Goal: Check status: Check status

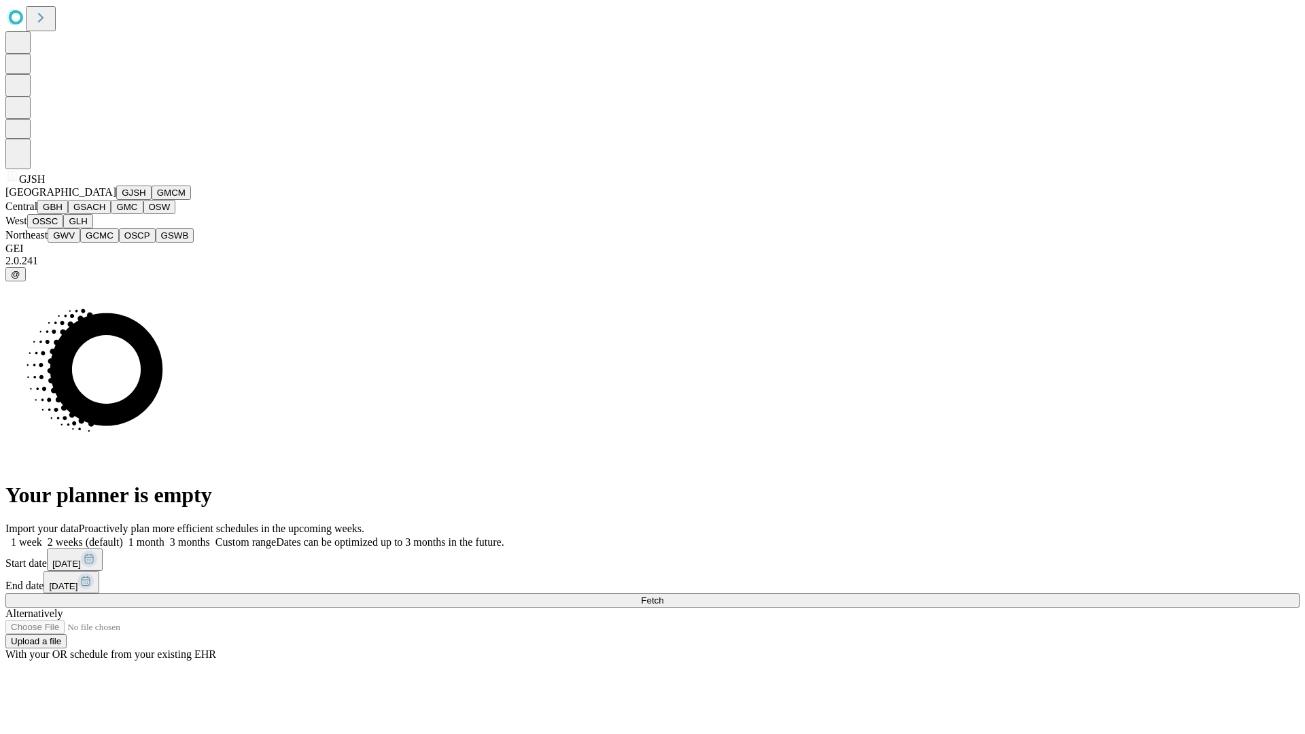
click at [116, 200] on button "GJSH" at bounding box center [133, 193] width 35 height 14
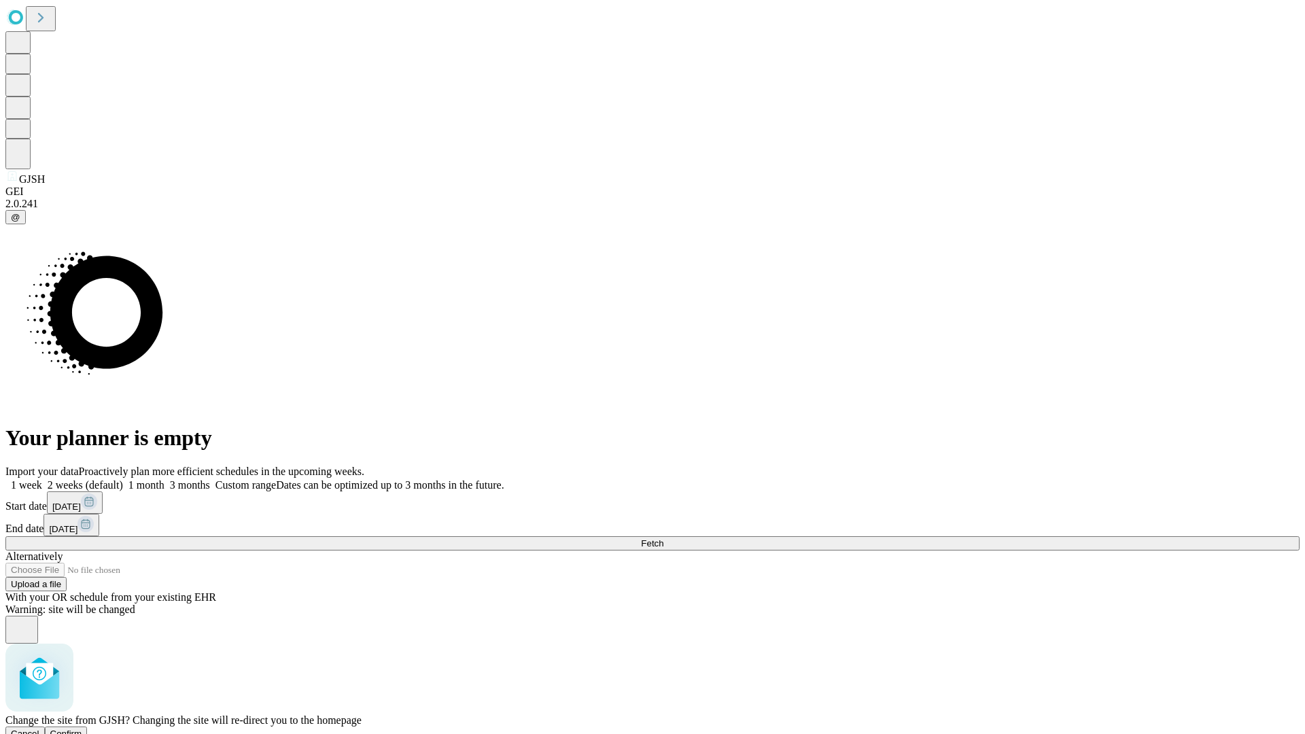
click at [82, 729] on span "Confirm" at bounding box center [66, 734] width 32 height 10
click at [123, 479] on label "2 weeks (default)" at bounding box center [82, 485] width 81 height 12
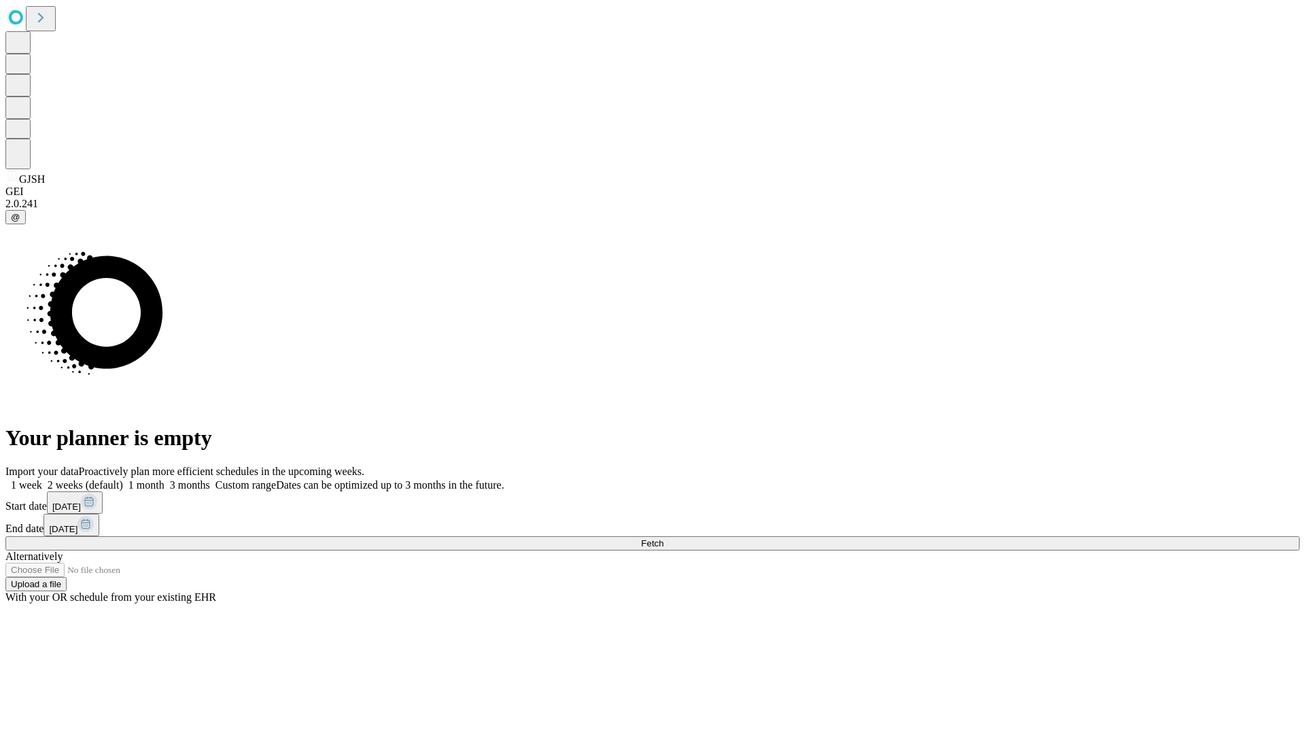
click at [663, 538] on span "Fetch" at bounding box center [652, 543] width 22 height 10
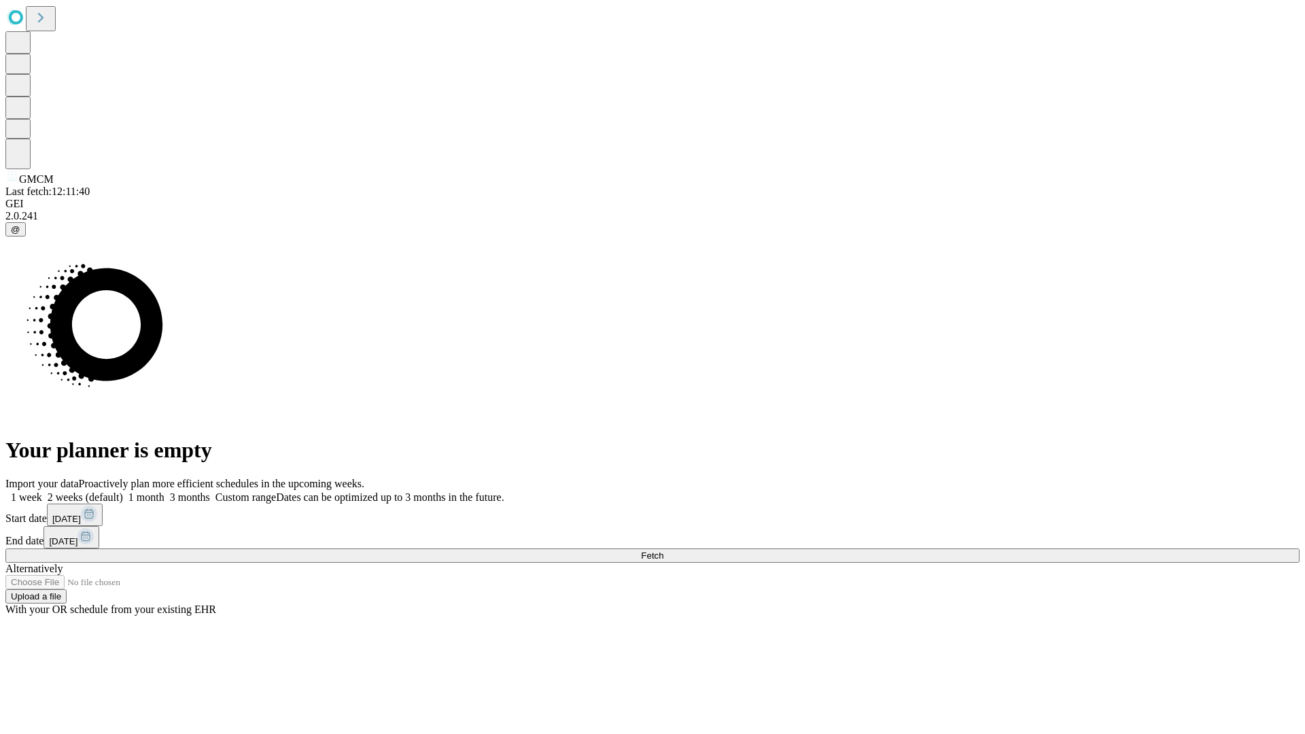
click at [123, 491] on label "2 weeks (default)" at bounding box center [82, 497] width 81 height 12
click at [663, 551] on span "Fetch" at bounding box center [652, 556] width 22 height 10
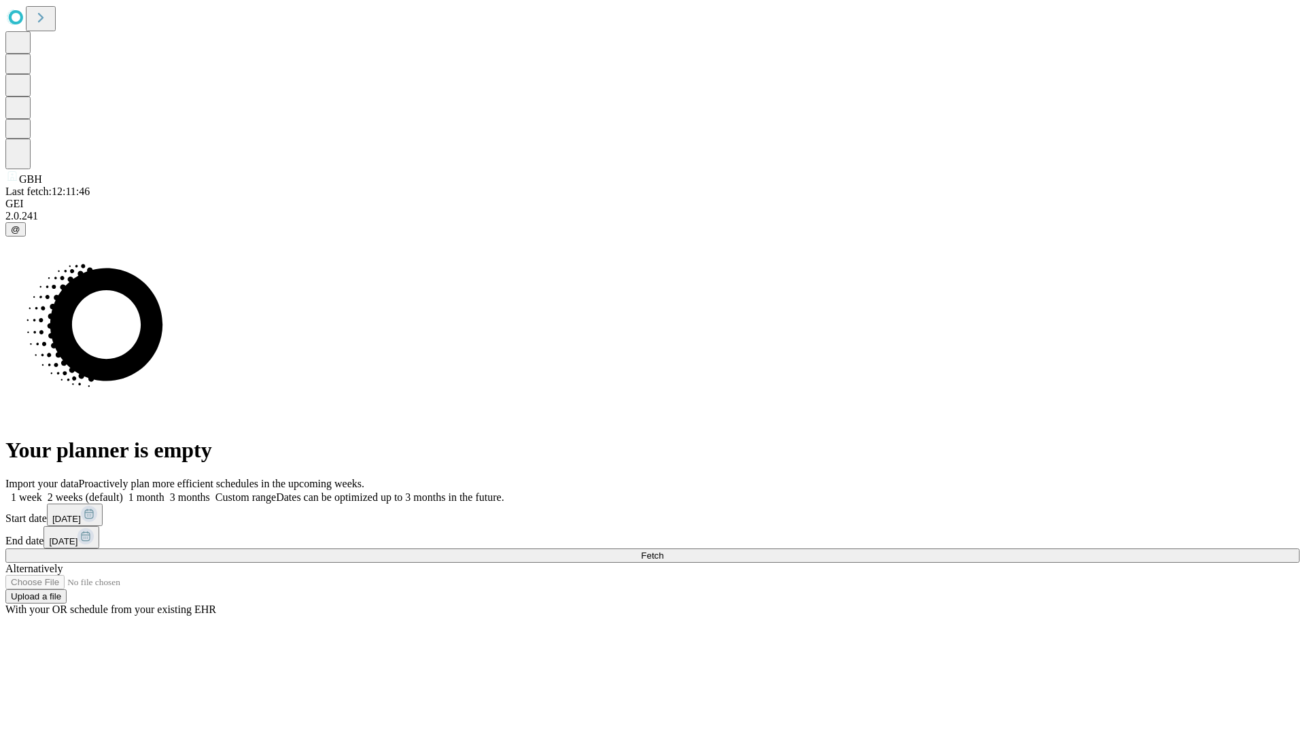
click at [123, 491] on label "2 weeks (default)" at bounding box center [82, 497] width 81 height 12
click at [663, 551] on span "Fetch" at bounding box center [652, 556] width 22 height 10
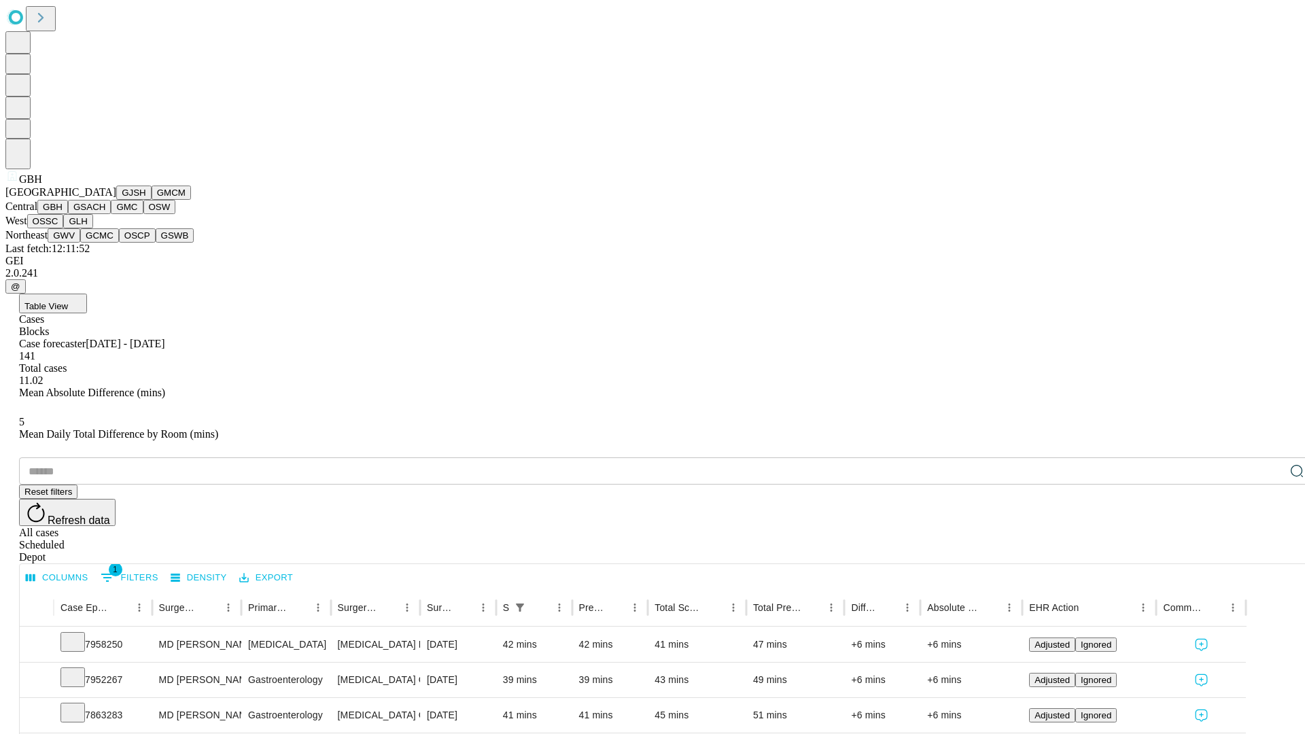
click at [105, 214] on button "GSACH" at bounding box center [89, 207] width 43 height 14
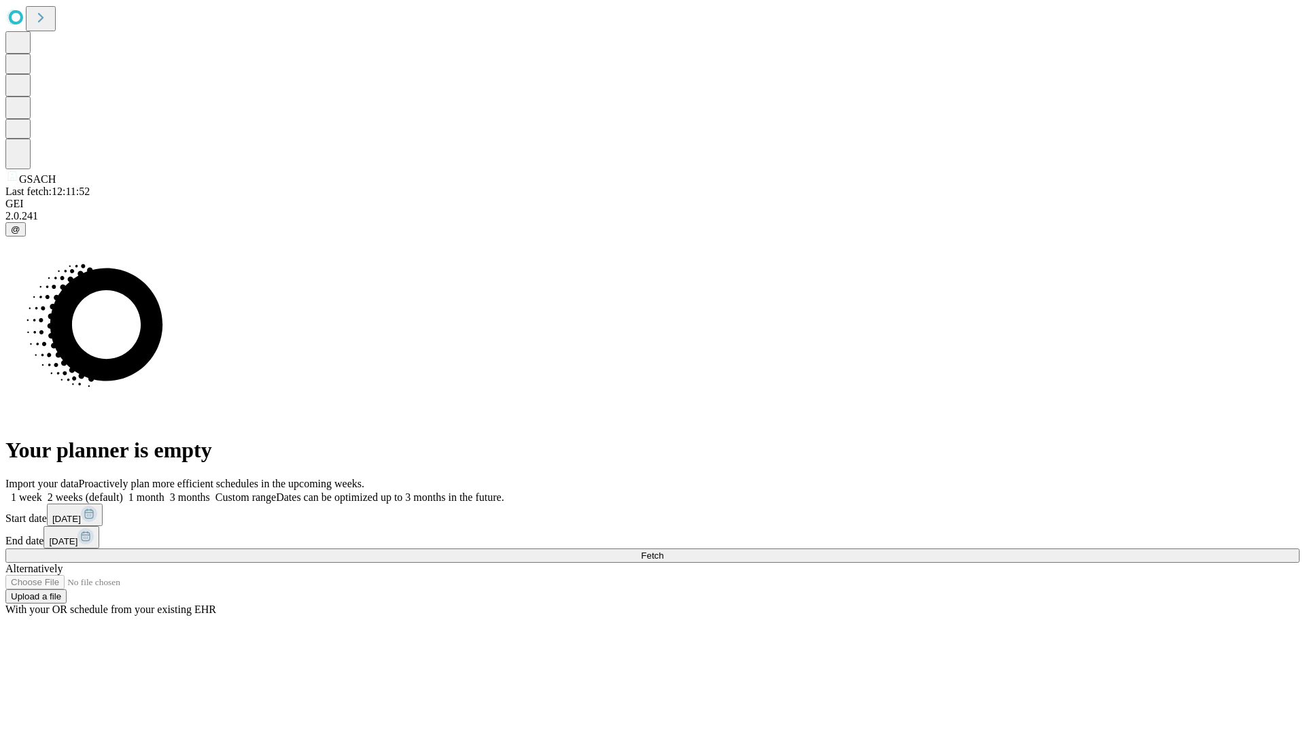
click at [663, 551] on span "Fetch" at bounding box center [652, 556] width 22 height 10
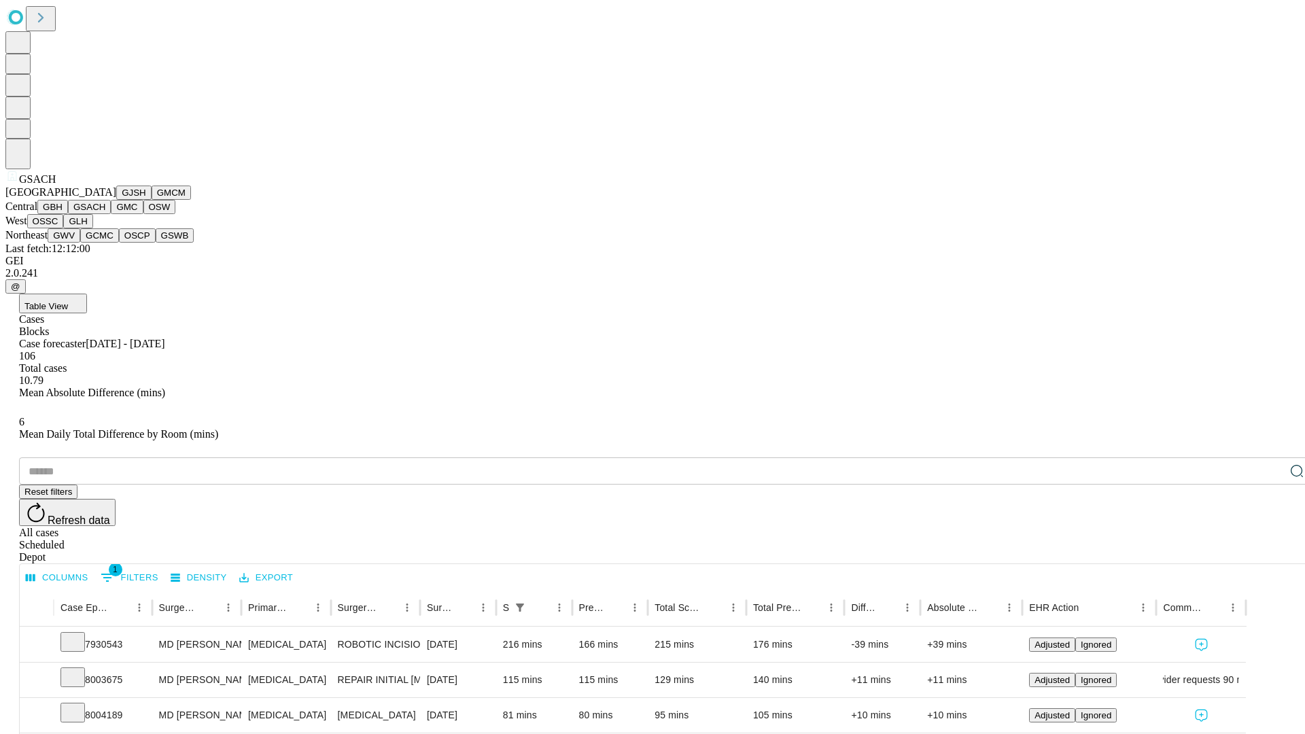
click at [111, 214] on button "GMC" at bounding box center [127, 207] width 32 height 14
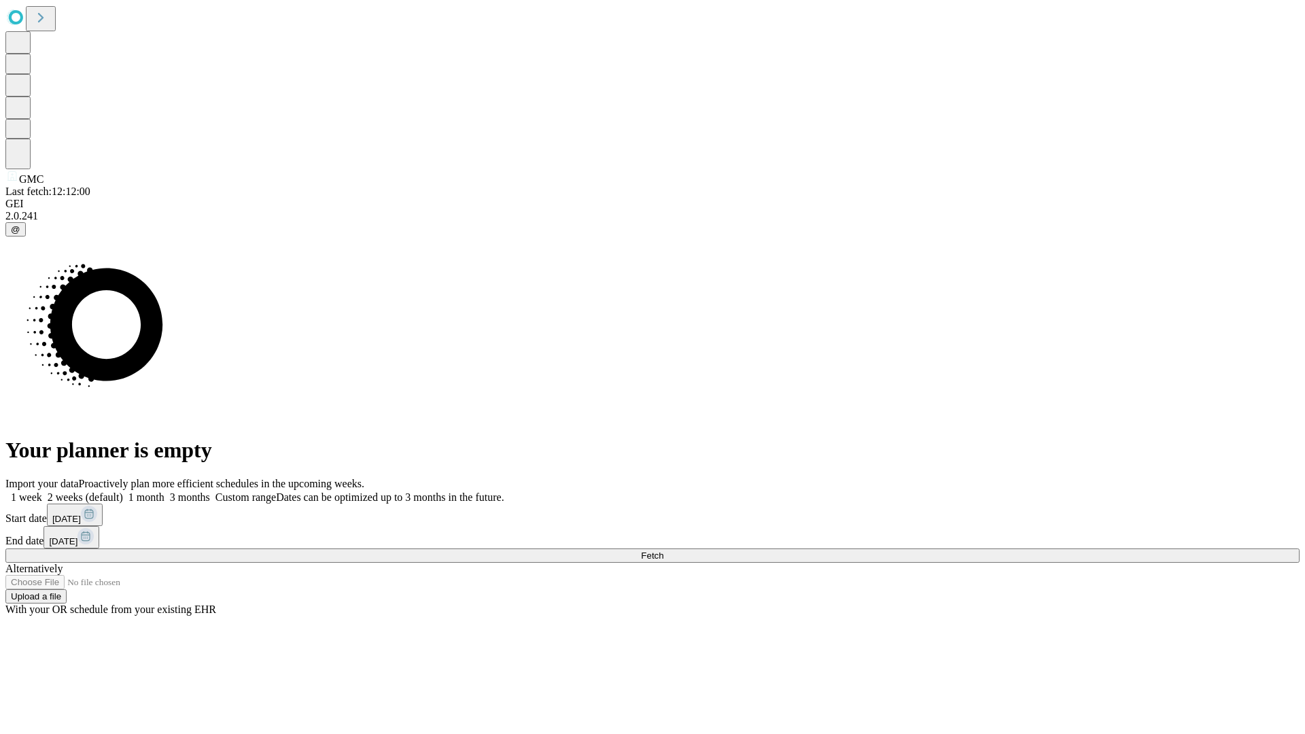
click at [123, 491] on label "2 weeks (default)" at bounding box center [82, 497] width 81 height 12
click at [663, 551] on span "Fetch" at bounding box center [652, 556] width 22 height 10
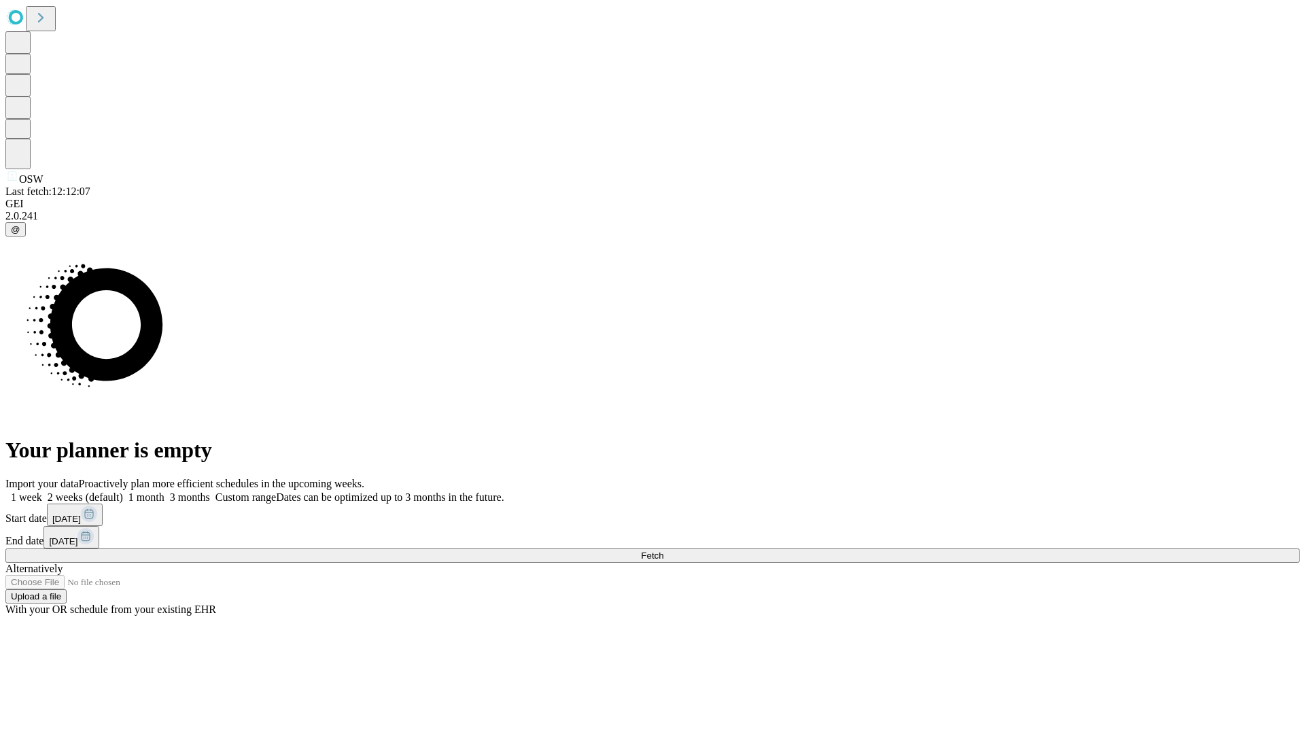
click at [123, 491] on label "2 weeks (default)" at bounding box center [82, 497] width 81 height 12
click at [663, 551] on span "Fetch" at bounding box center [652, 556] width 22 height 10
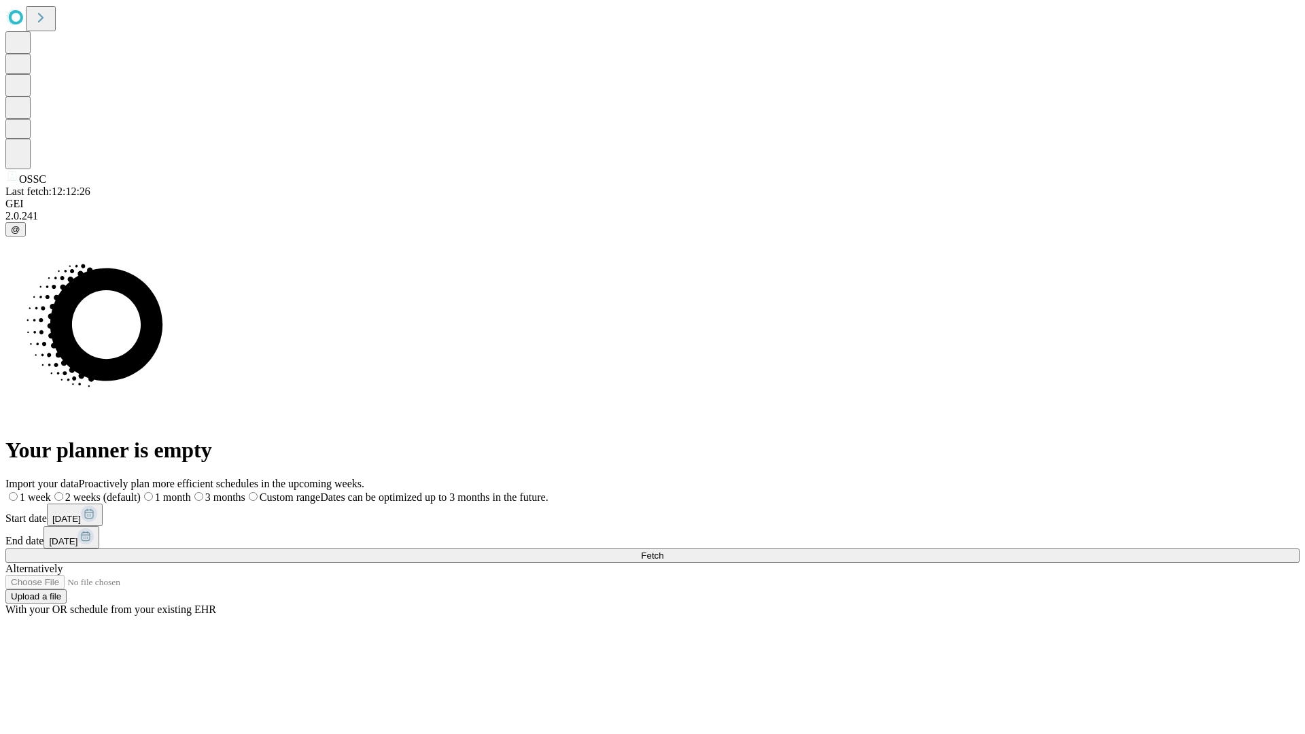
click at [141, 491] on label "2 weeks (default)" at bounding box center [96, 497] width 90 height 12
click at [663, 551] on span "Fetch" at bounding box center [652, 556] width 22 height 10
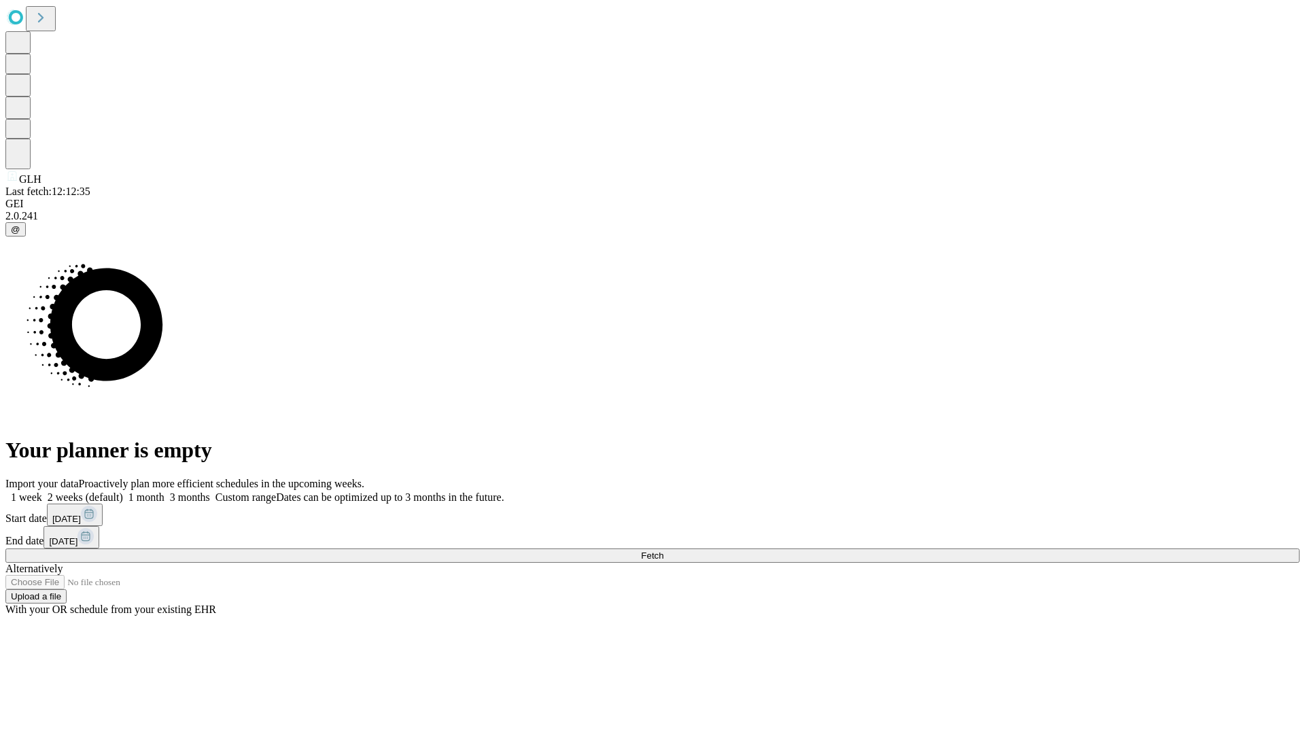
click at [663, 551] on span "Fetch" at bounding box center [652, 556] width 22 height 10
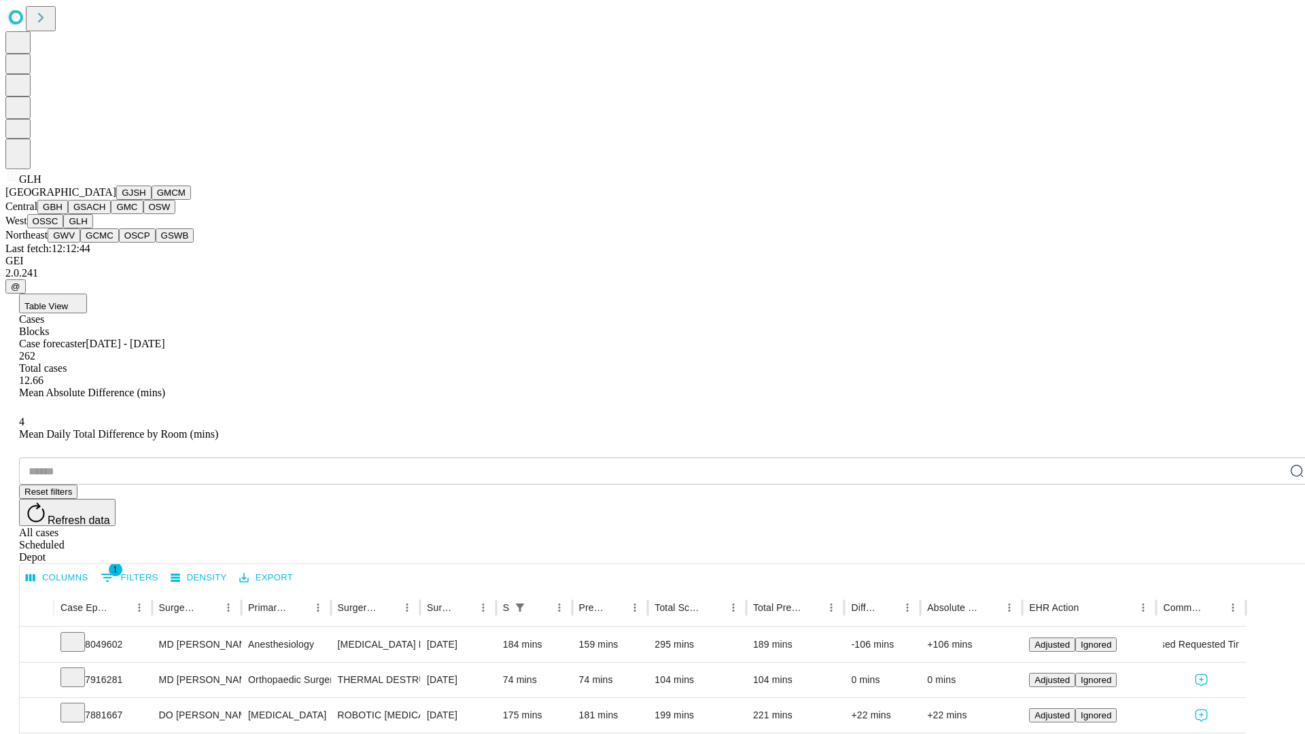
click at [80, 243] on button "GWV" at bounding box center [64, 235] width 33 height 14
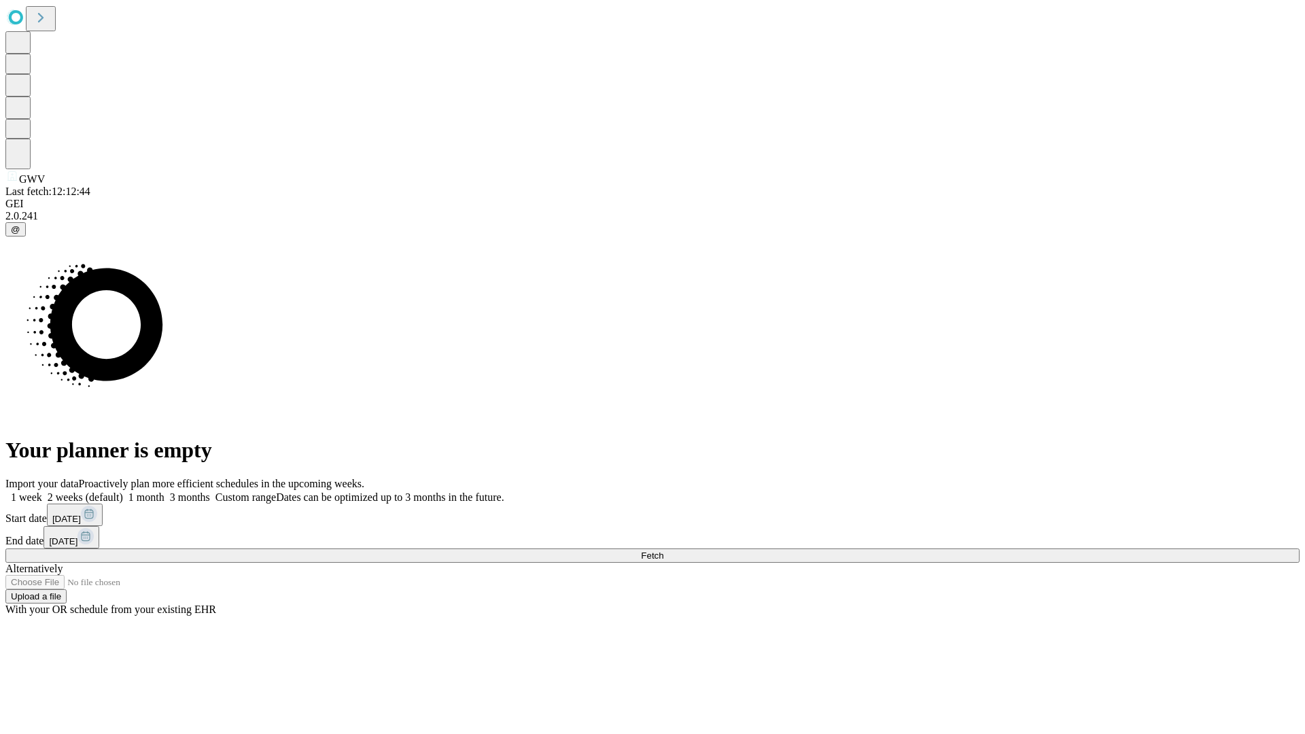
click at [123, 491] on label "2 weeks (default)" at bounding box center [82, 497] width 81 height 12
click at [663, 551] on span "Fetch" at bounding box center [652, 556] width 22 height 10
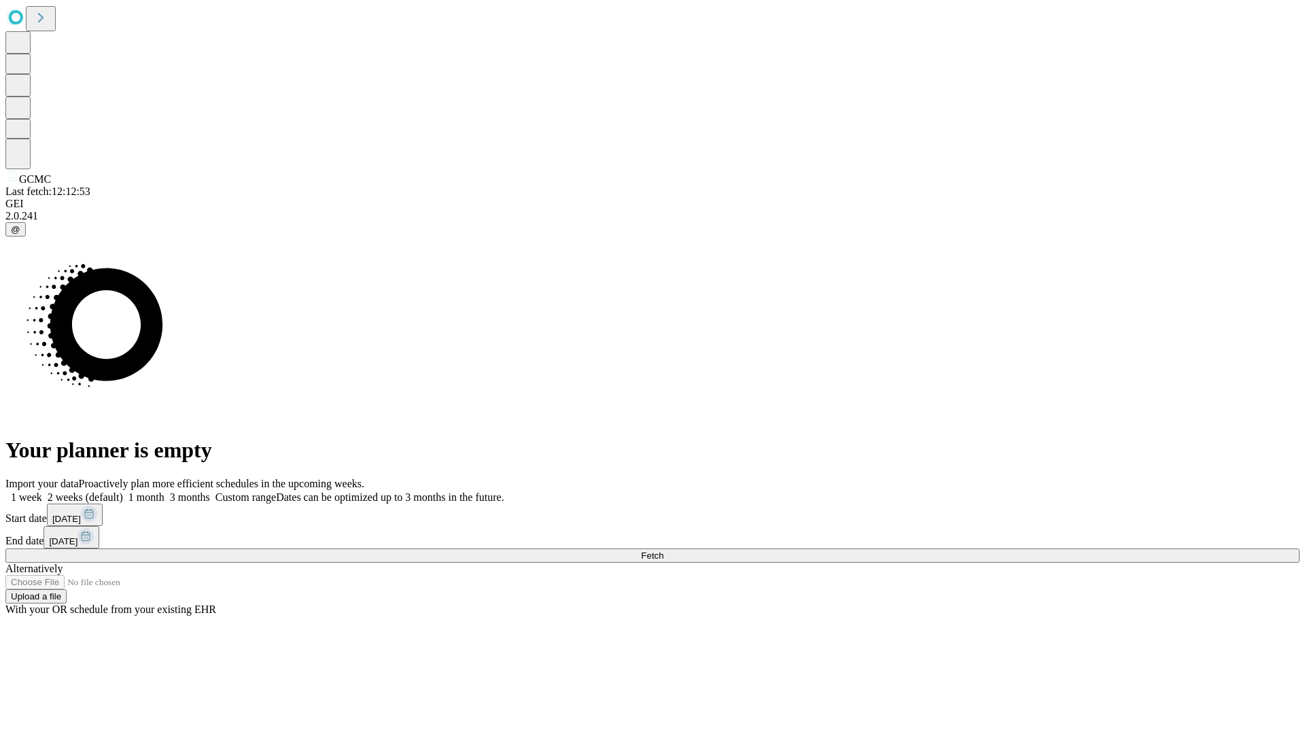
click at [663, 551] on span "Fetch" at bounding box center [652, 556] width 22 height 10
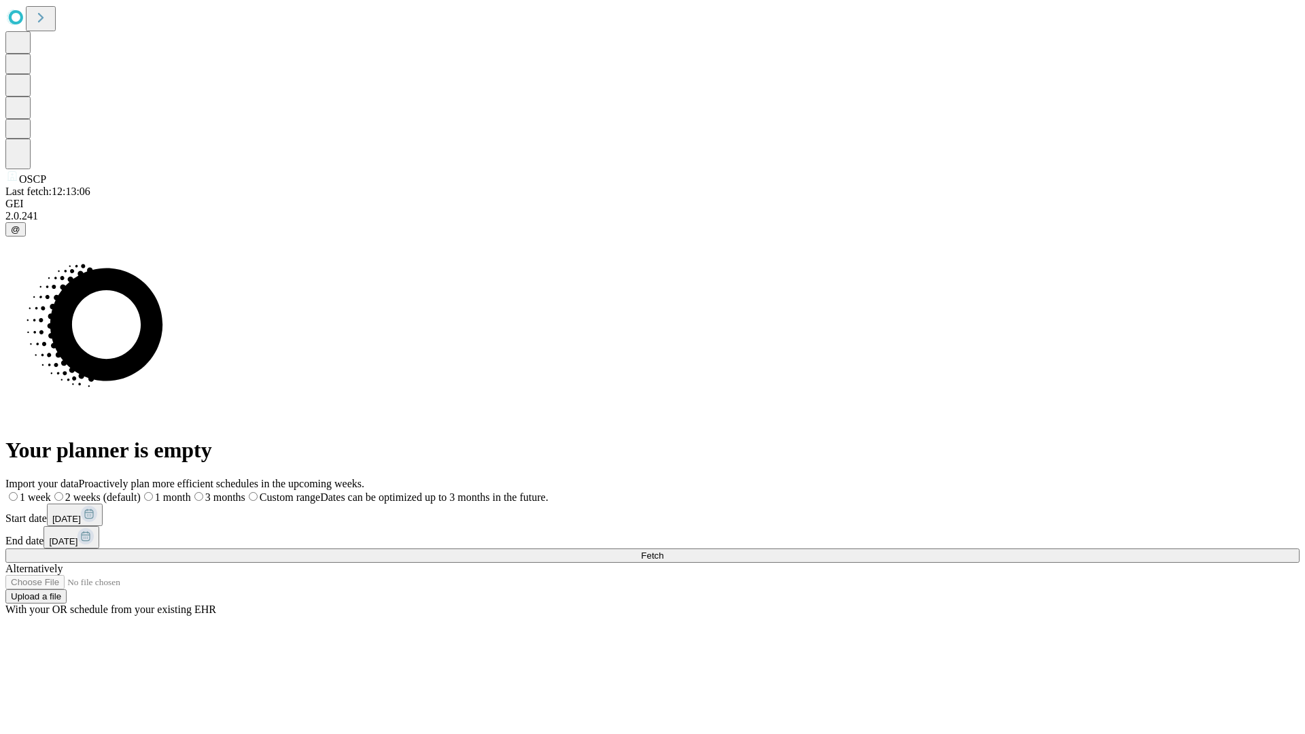
click at [141, 491] on label "2 weeks (default)" at bounding box center [96, 497] width 90 height 12
click at [663, 551] on span "Fetch" at bounding box center [652, 556] width 22 height 10
